Goal: Task Accomplishment & Management: Complete application form

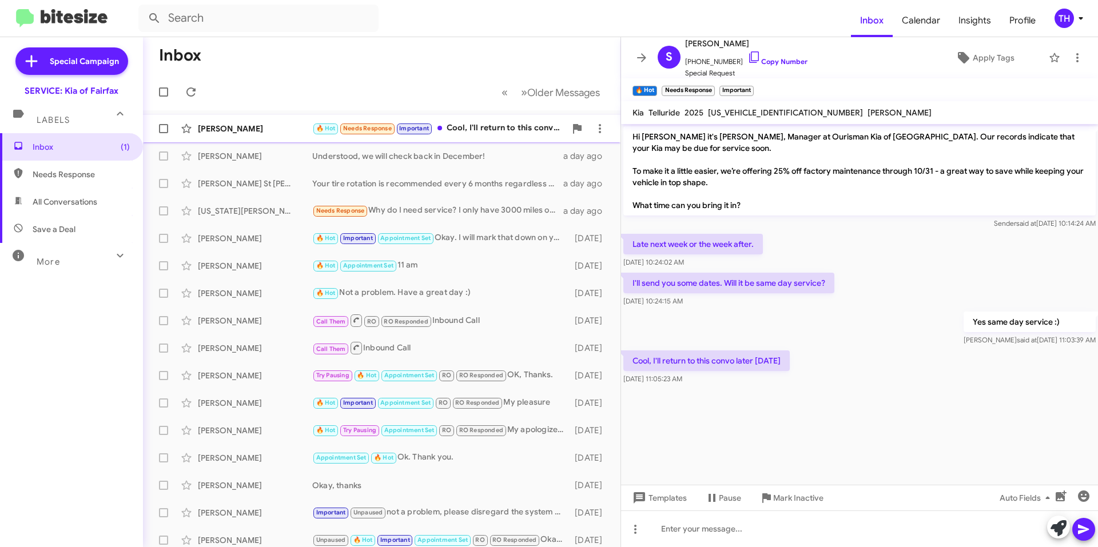
click at [488, 132] on div "🔥 Hot Needs Response Important Cool, I'll return to this convo later [DATE]" at bounding box center [438, 128] width 253 height 13
click at [59, 142] on span "Inbox" at bounding box center [81, 146] width 97 height 11
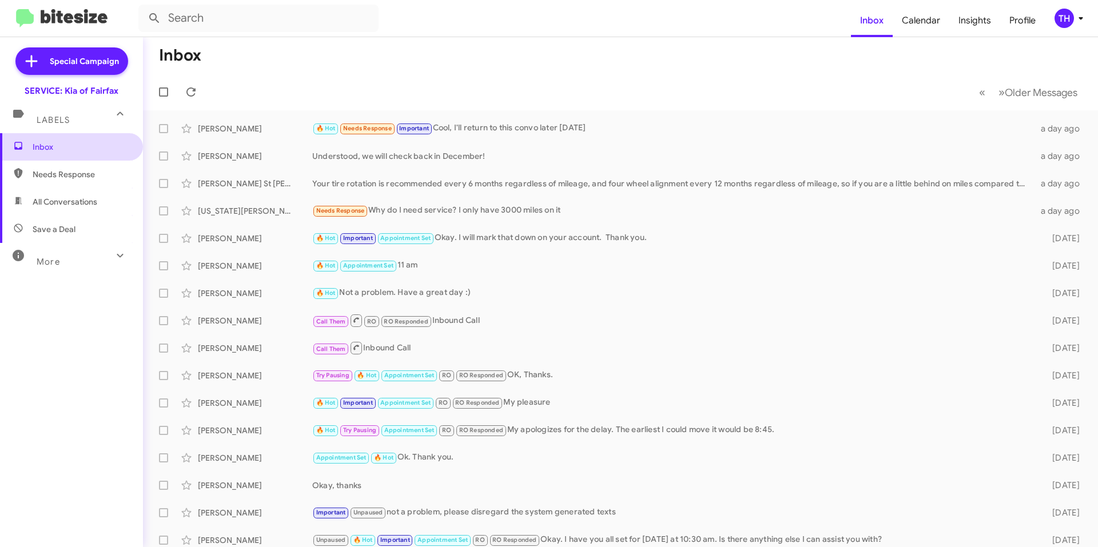
click at [61, 142] on span "Inbox" at bounding box center [81, 146] width 97 height 11
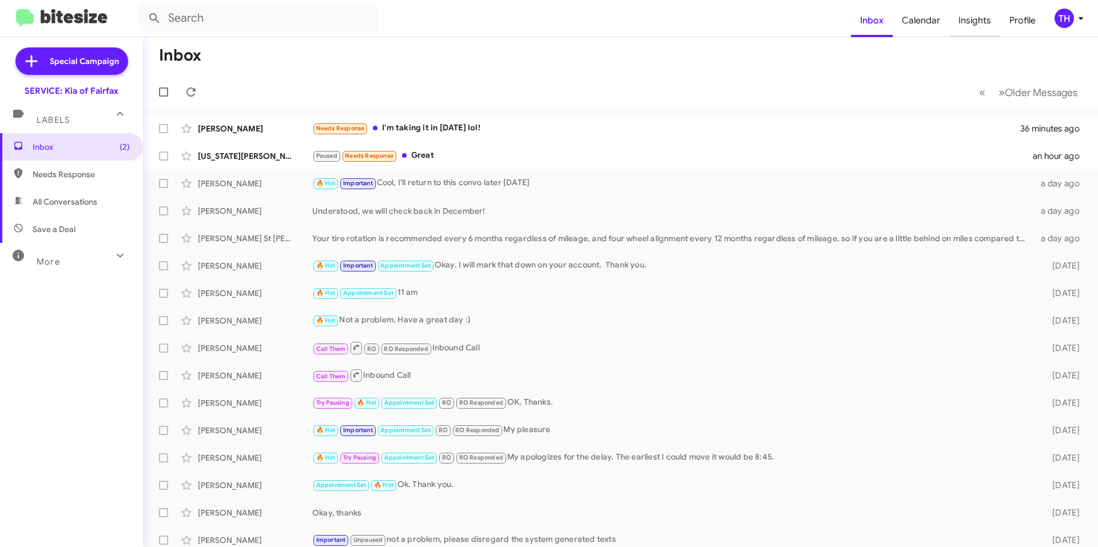
click at [970, 20] on span "Insights" at bounding box center [974, 20] width 51 height 33
click at [1062, 16] on div "TH" at bounding box center [1063, 18] width 19 height 19
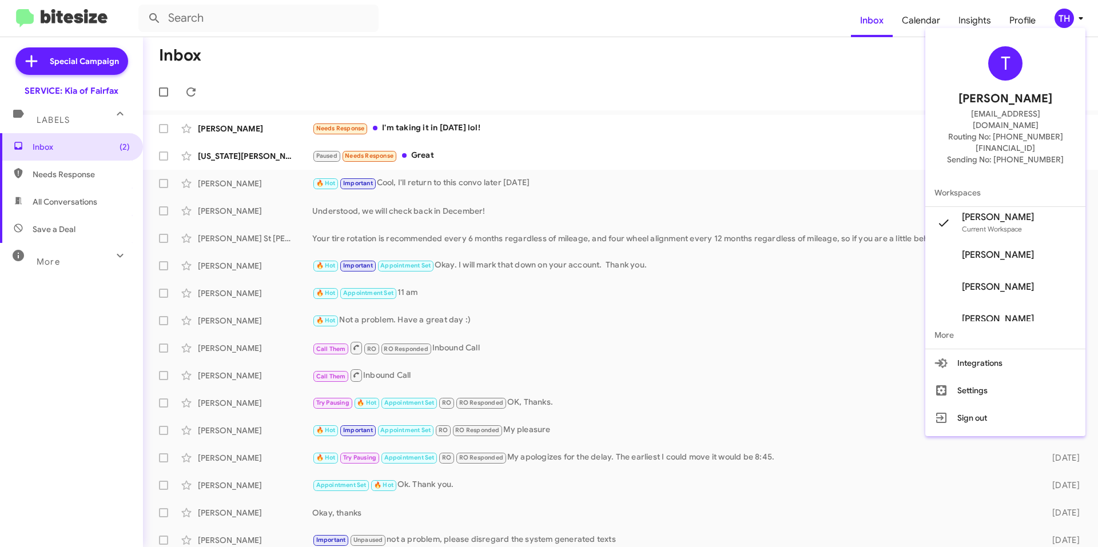
click at [1062, 16] on div at bounding box center [549, 273] width 1098 height 547
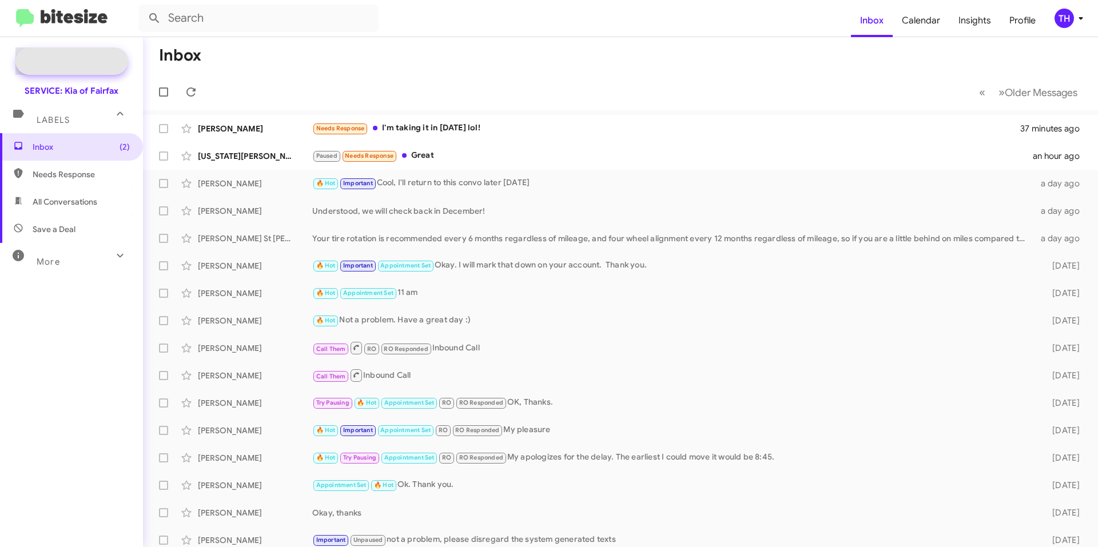
click at [84, 61] on span "Special Campaign" at bounding box center [84, 60] width 69 height 11
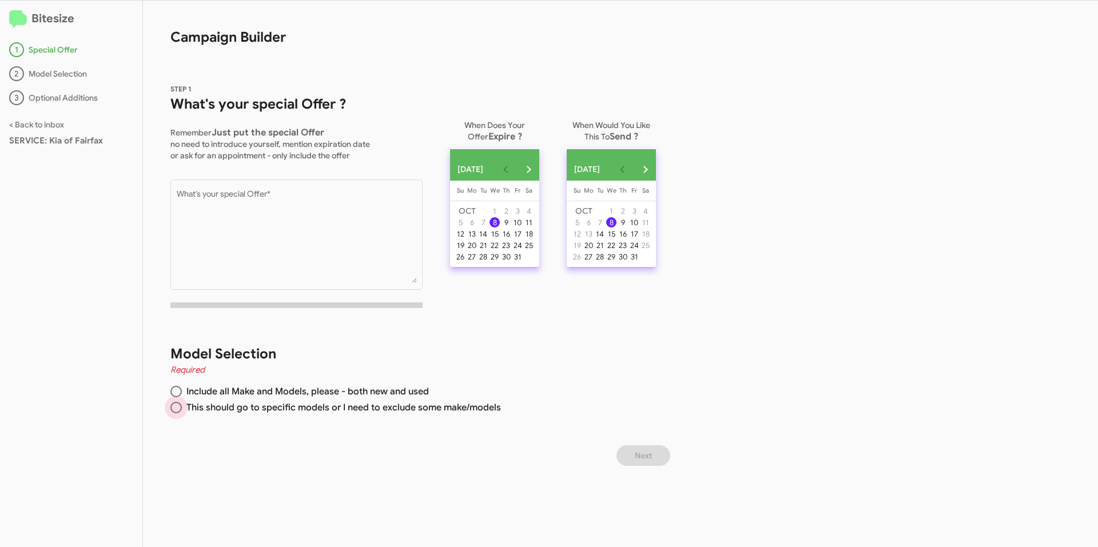
click at [174, 406] on span at bounding box center [175, 407] width 11 height 11
click at [174, 406] on input "This should go to specific models or I need to exclude some make/models" at bounding box center [175, 407] width 11 height 11
radio input "true"
click at [309, 194] on textarea "What's your special Offer *" at bounding box center [297, 236] width 240 height 93
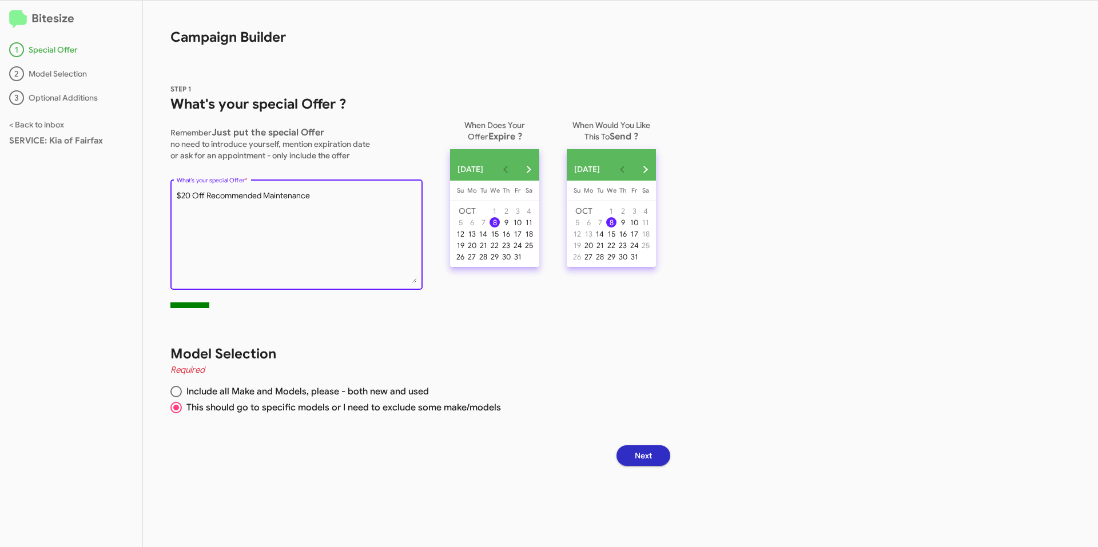
type textarea "$20 Off Recommended Maintenance"
click at [652, 463] on span "Next" at bounding box center [643, 455] width 17 height 21
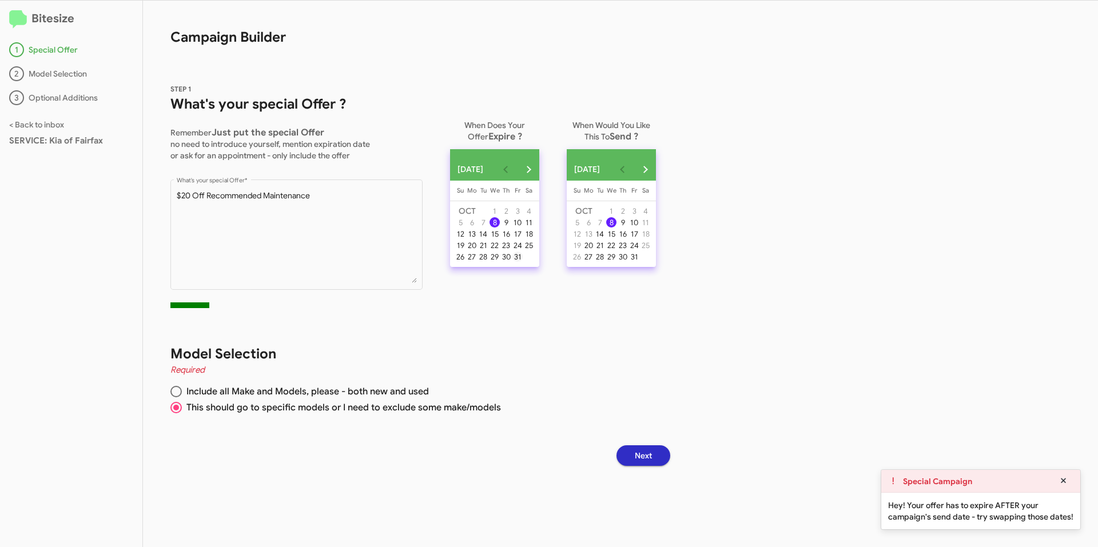
click at [523, 262] on div "31" at bounding box center [517, 257] width 10 height 10
click at [659, 452] on button "Next" at bounding box center [643, 455] width 54 height 21
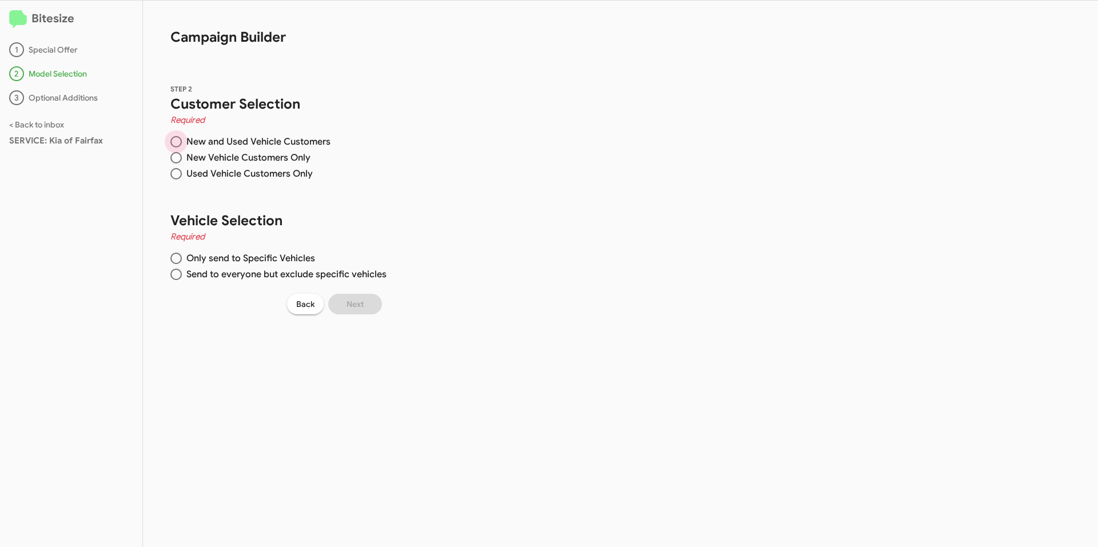
click at [173, 144] on span at bounding box center [175, 141] width 11 height 11
click at [173, 144] on input "New and Used Vehicle Customers" at bounding box center [175, 141] width 11 height 11
radio input "true"
click at [176, 273] on span at bounding box center [175, 274] width 11 height 11
click at [176, 273] on input "Send to everyone but exclude specific vehicles" at bounding box center [175, 274] width 11 height 11
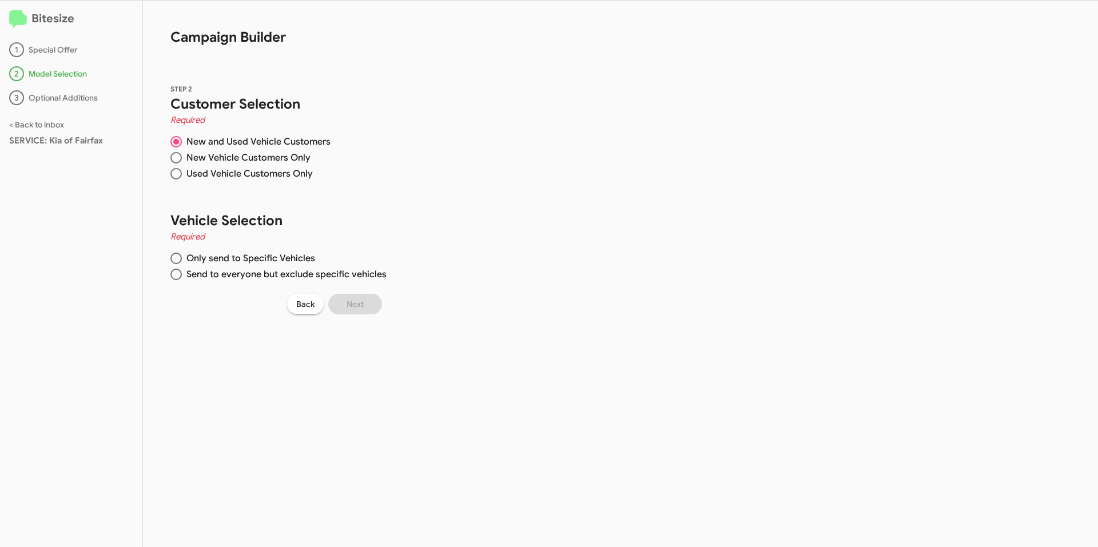
radio input "true"
click at [176, 255] on span at bounding box center [175, 258] width 11 height 11
click at [176, 255] on input "Only send to Specific Vehicles" at bounding box center [175, 258] width 11 height 11
radio input "true"
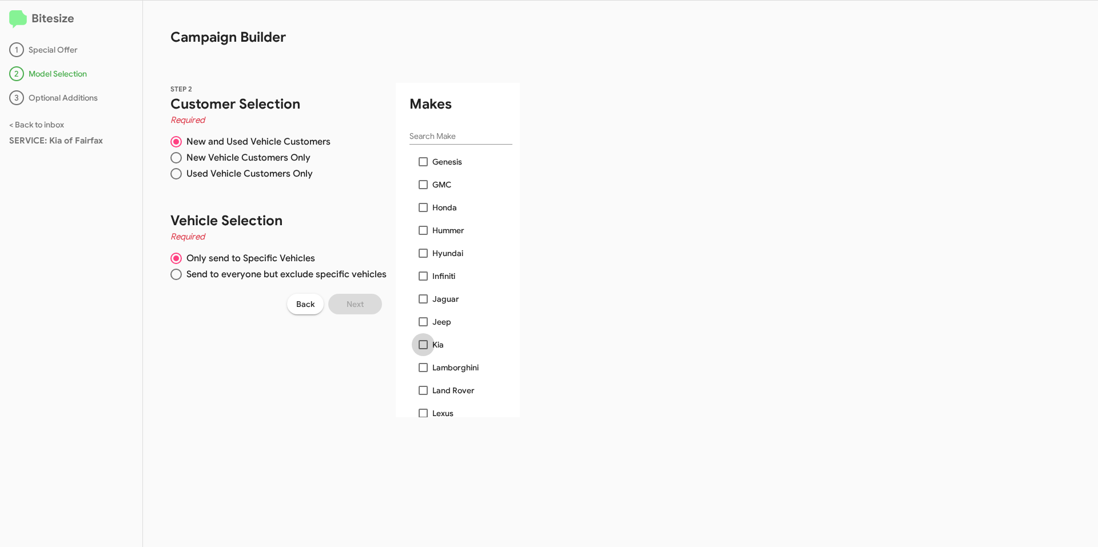
click at [424, 342] on span at bounding box center [423, 344] width 9 height 9
click at [423, 349] on input "Kia" at bounding box center [423, 349] width 1 height 1
checkbox input "true"
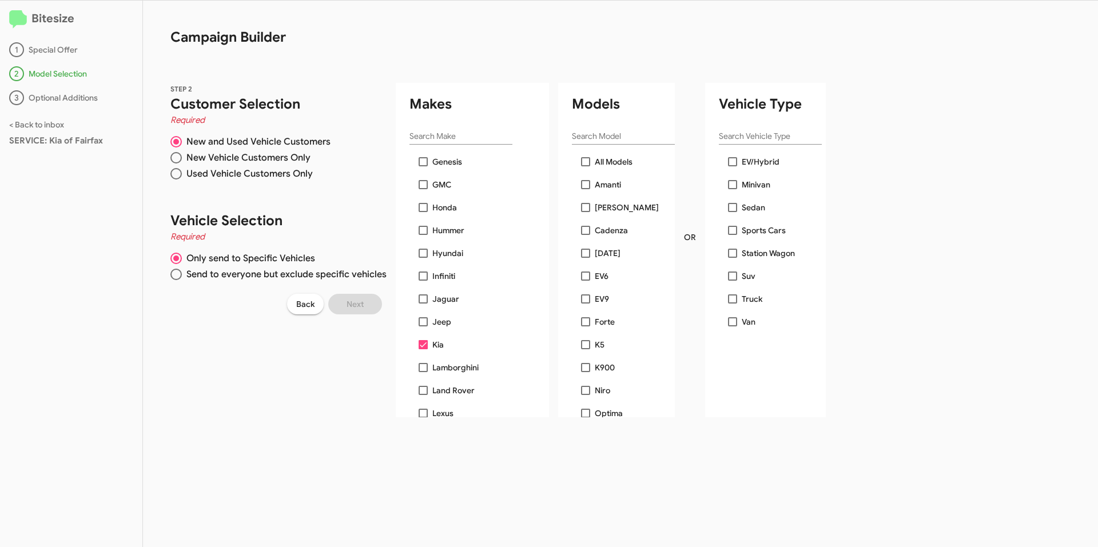
click at [586, 164] on span at bounding box center [585, 161] width 9 height 9
click at [586, 166] on input "All Models" at bounding box center [585, 166] width 1 height 1
checkbox input "true"
click at [376, 300] on button "Next" at bounding box center [355, 304] width 54 height 21
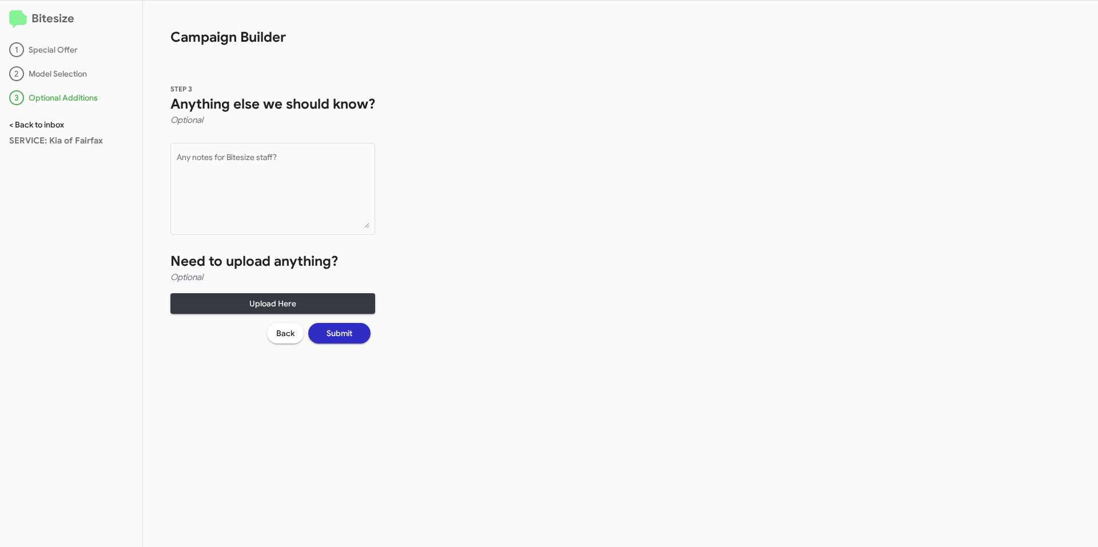
click at [49, 120] on link "< Back to inbox" at bounding box center [36, 125] width 55 height 10
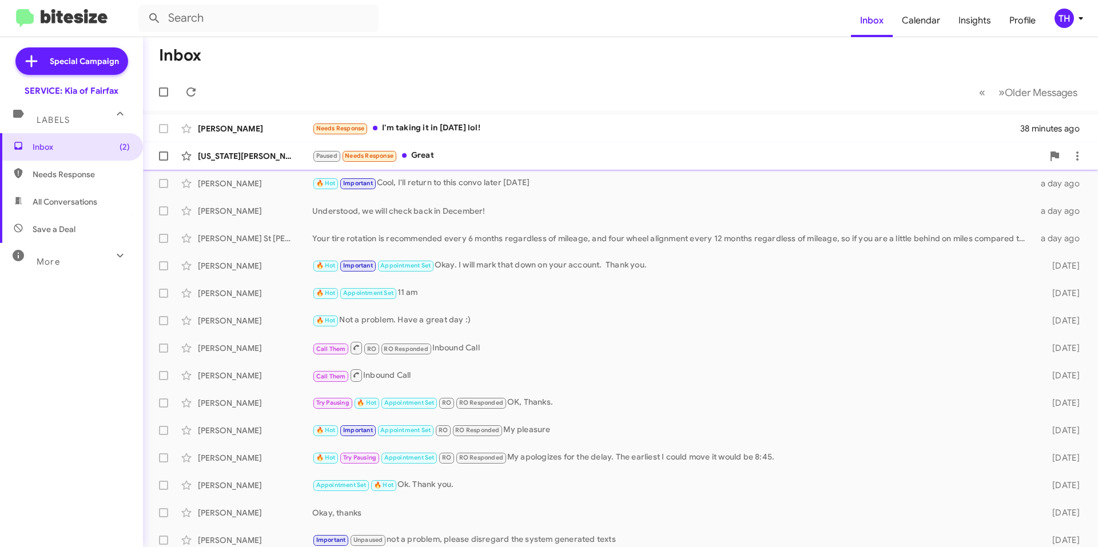
click at [475, 160] on div "Paused Needs Response Great" at bounding box center [677, 155] width 731 height 13
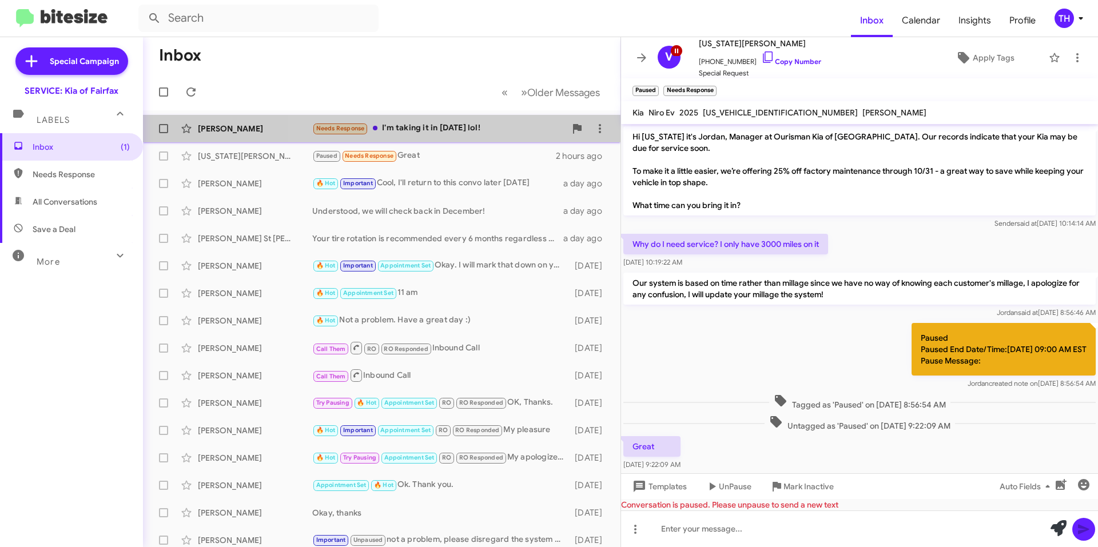
click at [476, 123] on div "Needs Response I'm taking it in today lol!" at bounding box center [438, 128] width 253 height 13
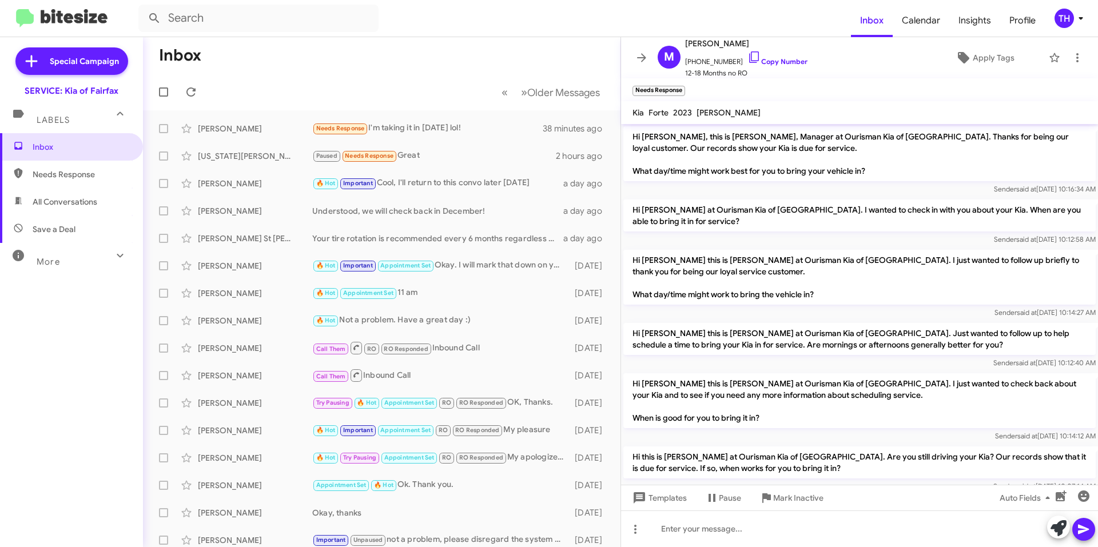
scroll to position [198, 0]
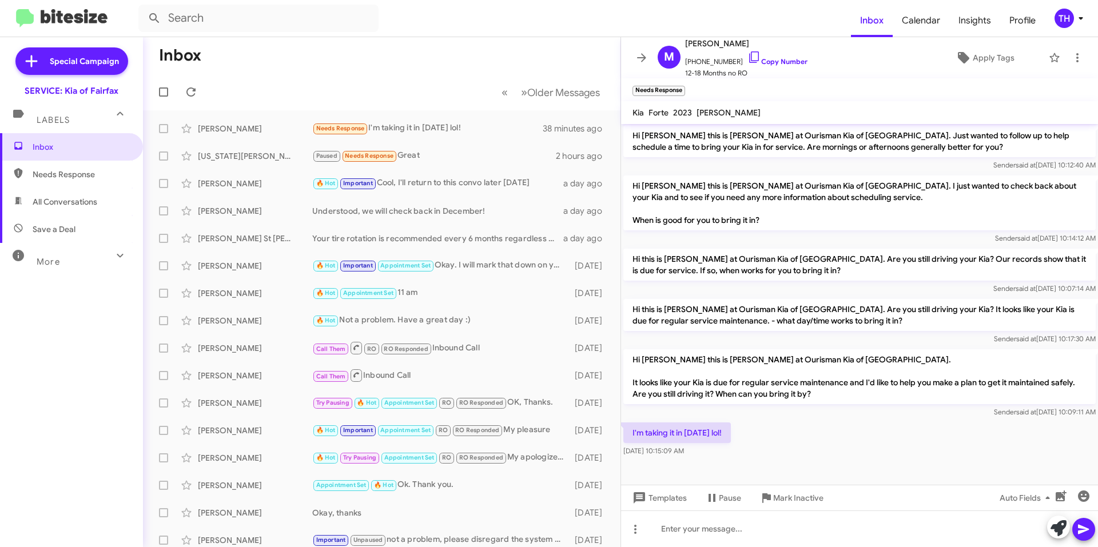
click at [65, 254] on div "More" at bounding box center [60, 256] width 102 height 21
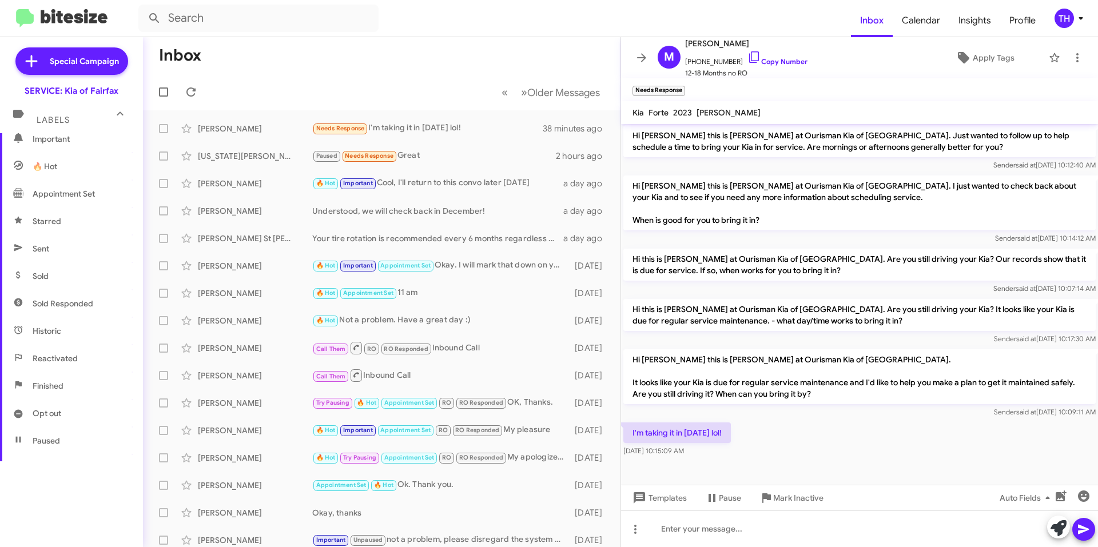
scroll to position [0, 0]
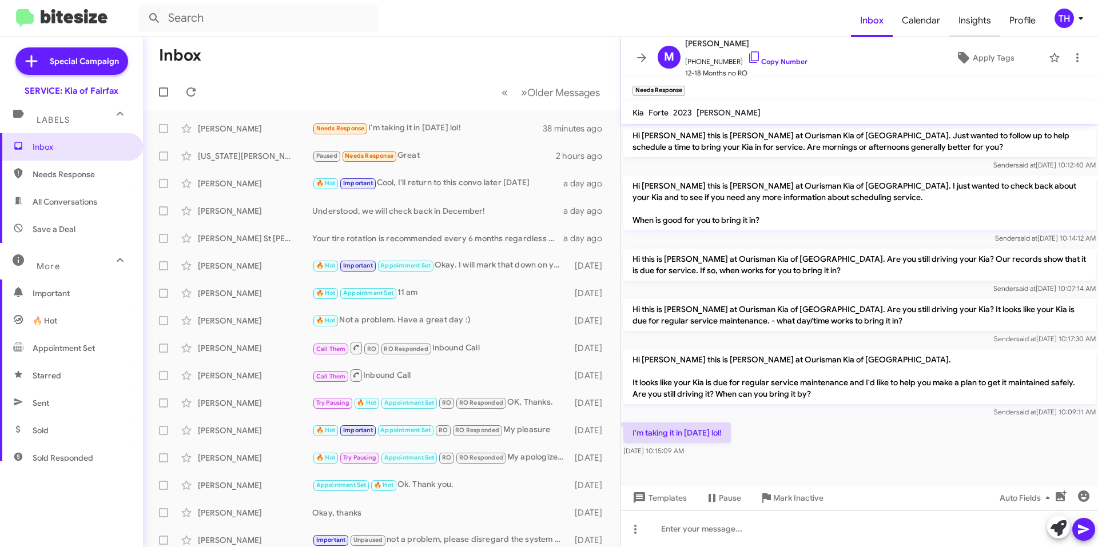
click at [981, 9] on span "Insights" at bounding box center [974, 20] width 51 height 33
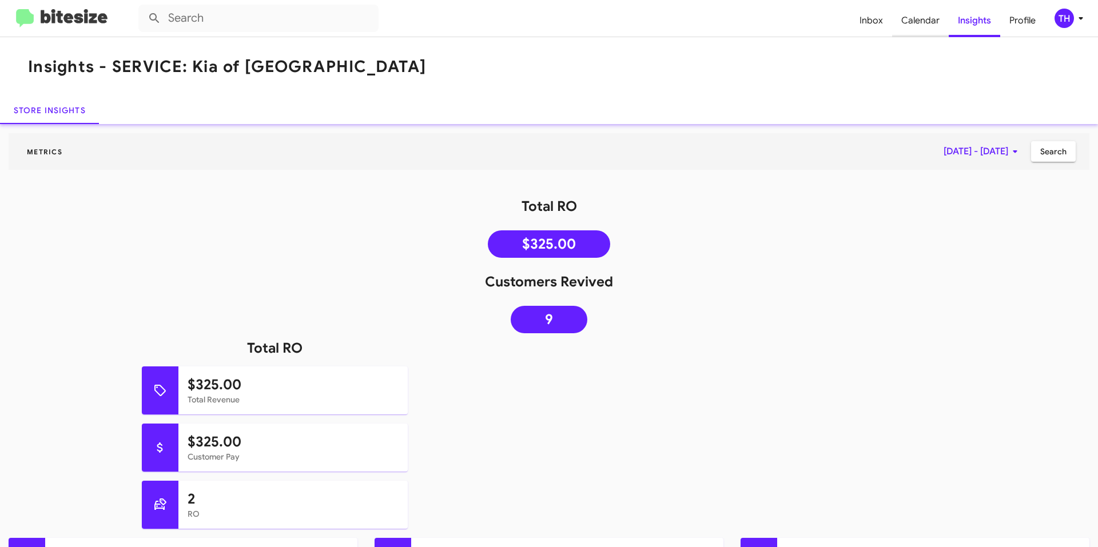
click at [936, 26] on span "Calendar" at bounding box center [920, 20] width 57 height 33
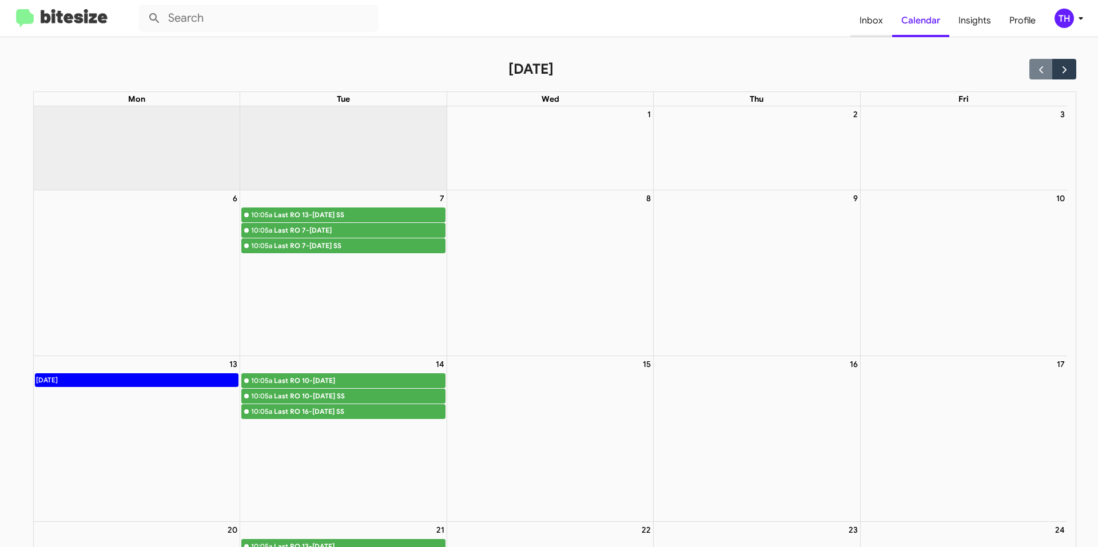
click at [865, 21] on span "Inbox" at bounding box center [871, 20] width 42 height 33
